Goal: Task Accomplishment & Management: Use online tool/utility

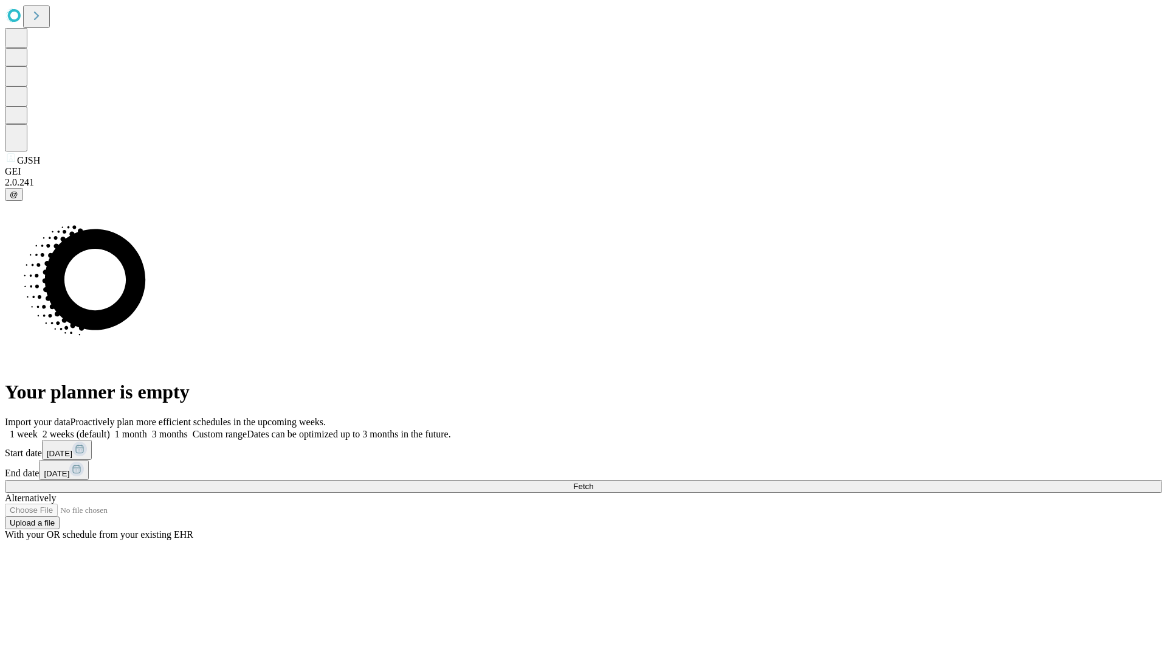
click at [593, 481] on span "Fetch" at bounding box center [583, 485] width 20 height 9
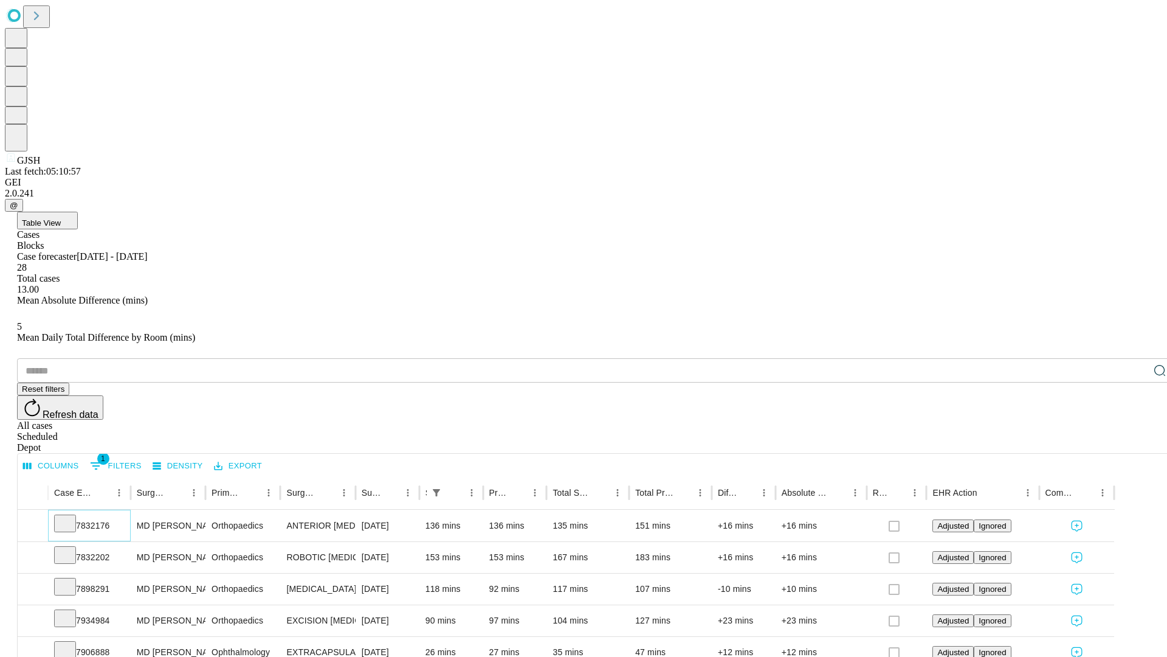
click at [71, 516] on icon at bounding box center [65, 522] width 12 height 12
